Goal: Transaction & Acquisition: Purchase product/service

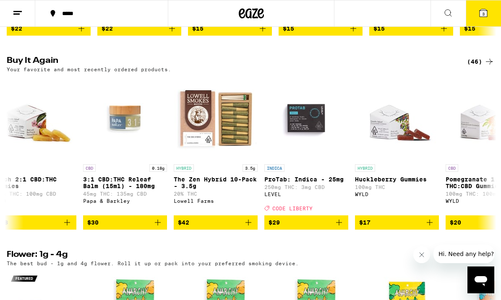
scroll to position [0, 3336]
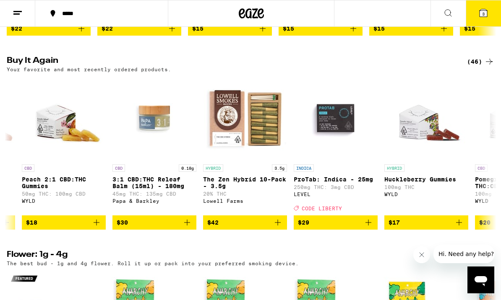
click at [454, 13] on button at bounding box center [447, 13] width 35 height 26
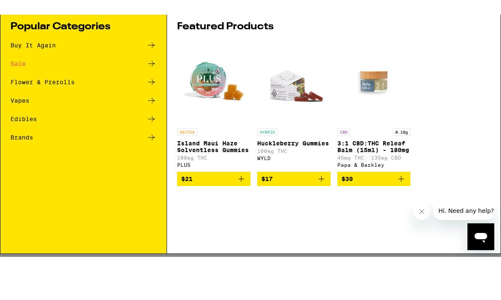
scroll to position [0, 0]
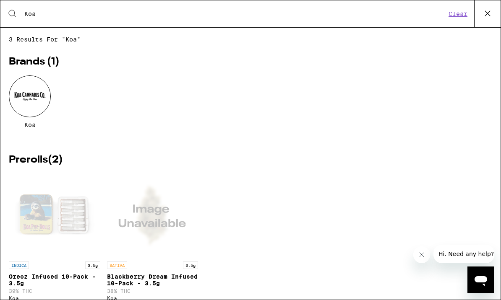
type input "Koa"
click at [36, 97] on div at bounding box center [30, 96] width 42 height 42
